Goal: Obtain resource: Download file/media

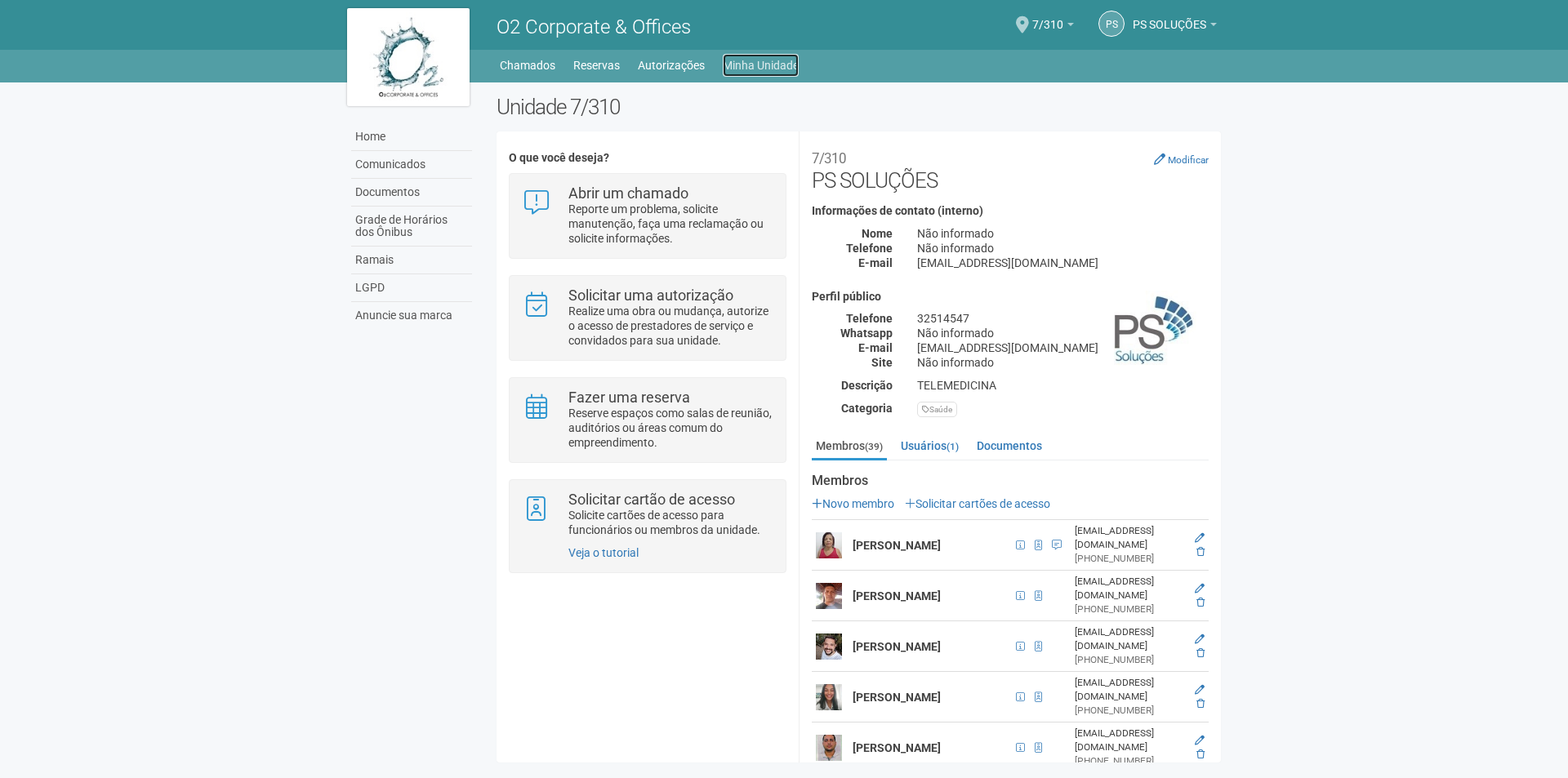
click at [738, 67] on link "Minha Unidade" at bounding box center [761, 65] width 76 height 23
click at [425, 216] on link "Grade de Horários dos Ônibus" at bounding box center [411, 227] width 121 height 40
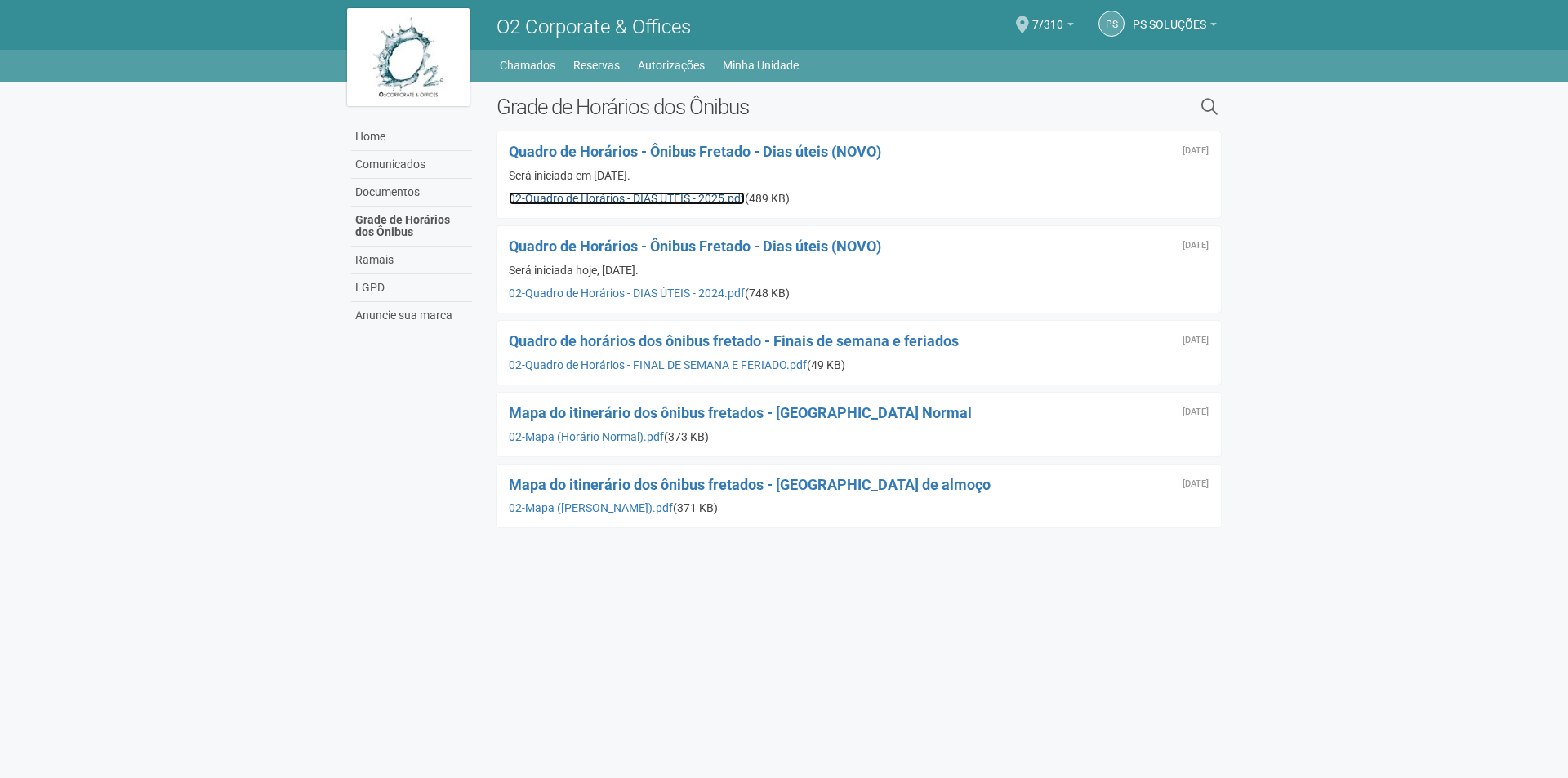
click at [681, 195] on link "02-Quadro de Horários - DIAS ÚTEIS - 2025.pdf" at bounding box center [626, 198] width 236 height 13
click at [655, 63] on link "Autorizações" at bounding box center [671, 65] width 67 height 23
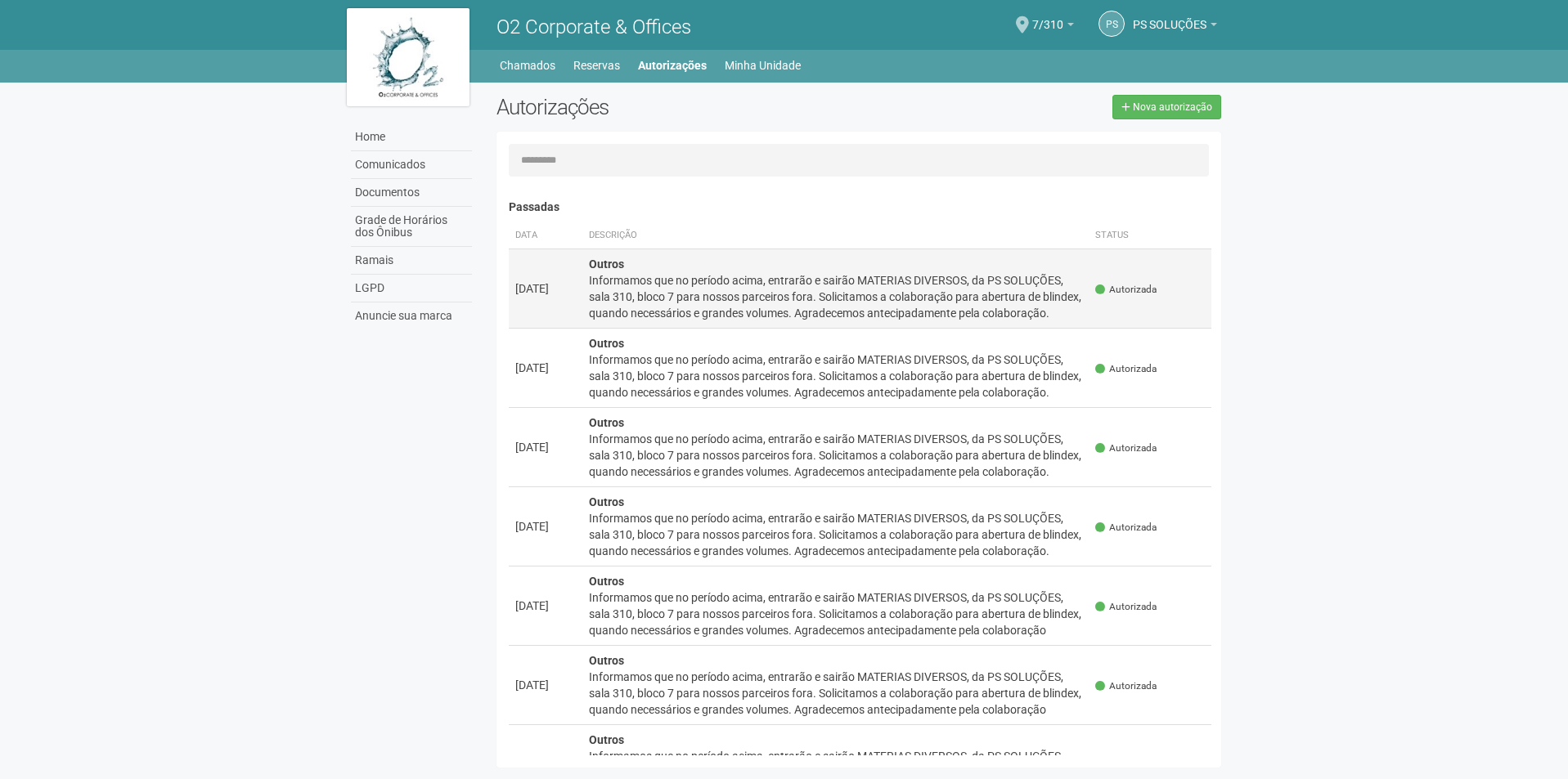
click at [831, 300] on div "Informamos que no período acima, entrarão e sairão MATERIAS DIVERSOS, da PS SOL…" at bounding box center [837, 297] width 494 height 49
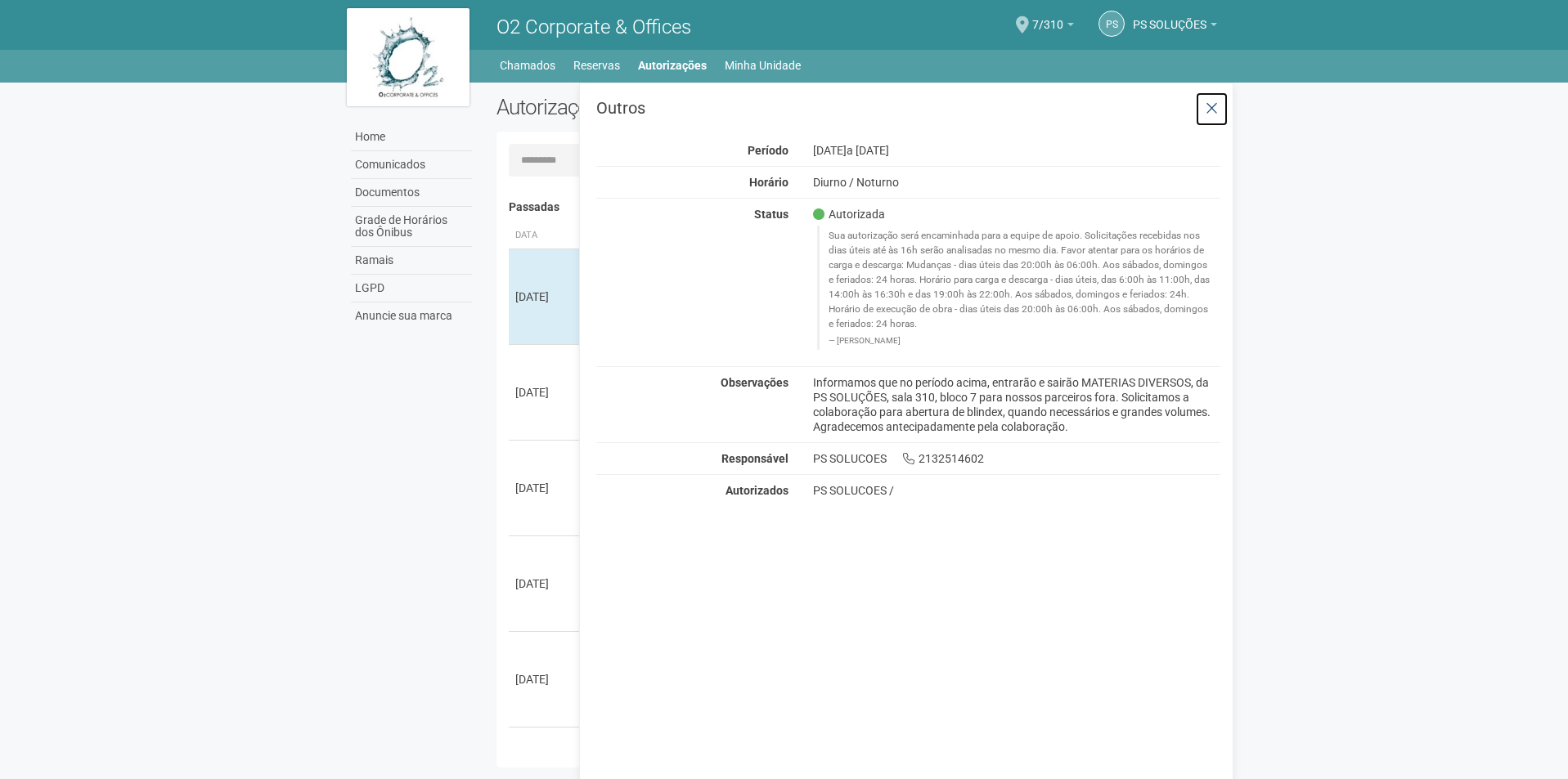
click at [1216, 114] on icon at bounding box center [1212, 109] width 13 height 16
